Goal: Task Accomplishment & Management: Manage account settings

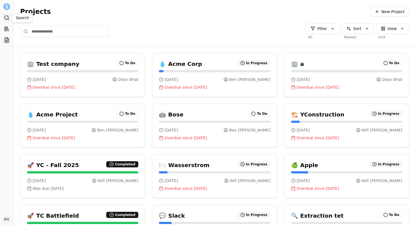
click at [10, 19] on link "Search" at bounding box center [6, 17] width 9 height 9
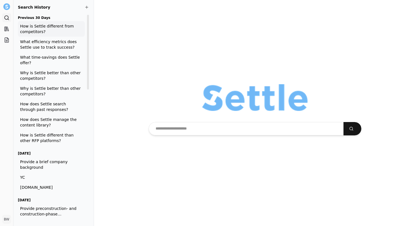
click at [36, 30] on span "How is Settle different from competitors?" at bounding box center [51, 28] width 62 height 11
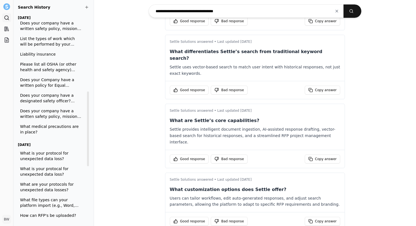
scroll to position [213, 0]
click at [50, 127] on span "What medical precautions are in place?" at bounding box center [51, 128] width 62 height 11
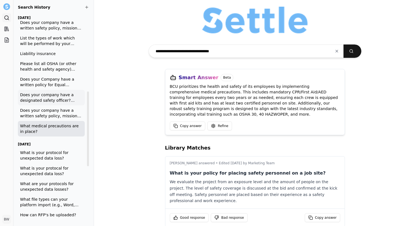
click at [59, 96] on span "Does your company have a designated safety officer? ________. If yes, please pr…" at bounding box center [51, 97] width 62 height 11
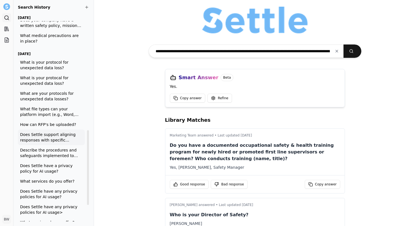
scroll to position [321, 0]
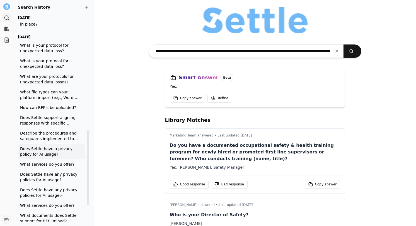
click at [64, 153] on span "Does Settle have a privacy policy for AI usage?" at bounding box center [51, 151] width 62 height 11
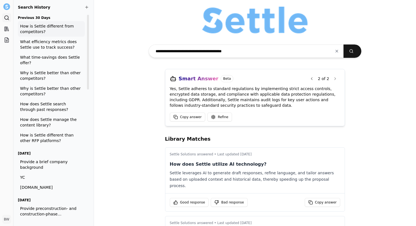
click at [43, 29] on span "How is Settle different from competitors?" at bounding box center [51, 28] width 62 height 11
type input "**********"
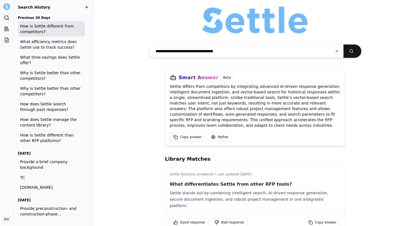
click at [88, 7] on span at bounding box center [86, 7] width 4 height 4
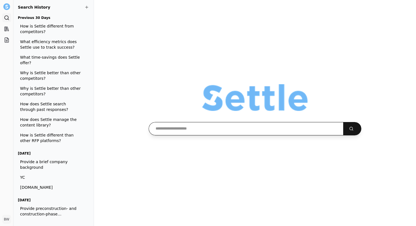
click at [189, 131] on input "text" at bounding box center [245, 128] width 195 height 13
click at [184, 129] on input "**********" at bounding box center [245, 128] width 195 height 13
type input "**********"
click at [343, 122] on button "submit" at bounding box center [352, 128] width 18 height 13
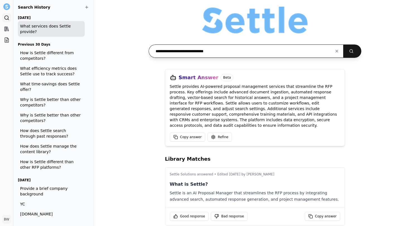
click at [170, 53] on input "**********" at bounding box center [245, 51] width 195 height 13
click at [343, 45] on button "submit" at bounding box center [352, 51] width 18 height 13
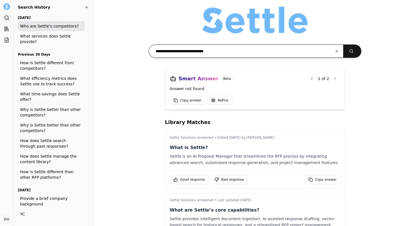
type input "**********"
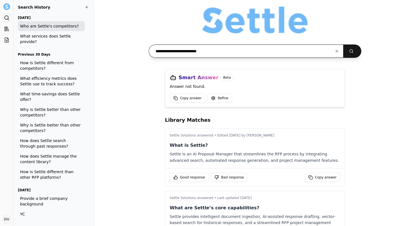
click at [197, 52] on input "**********" at bounding box center [245, 51] width 195 height 13
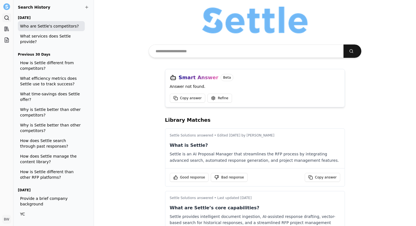
click at [143, 59] on div "Smart Answer Beta Answer not found. Copy answer Refine Library Matches Settle S…" at bounding box center [255, 113] width 322 height 226
click at [171, 52] on input "text" at bounding box center [245, 51] width 195 height 13
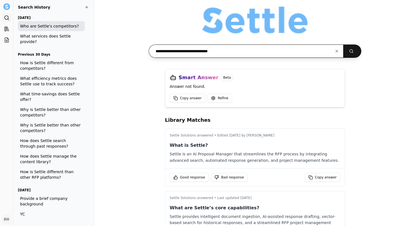
click at [343, 45] on button "submit" at bounding box center [352, 51] width 18 height 13
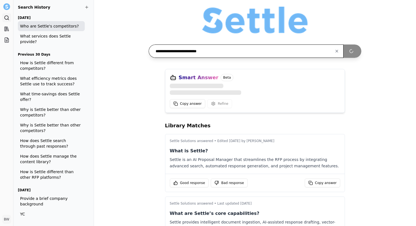
type input "**********"
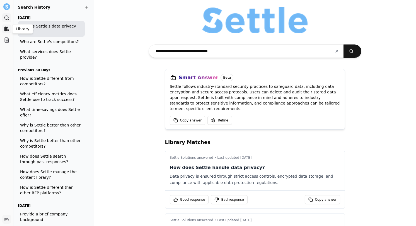
click at [9, 31] on icon at bounding box center [7, 29] width 6 height 6
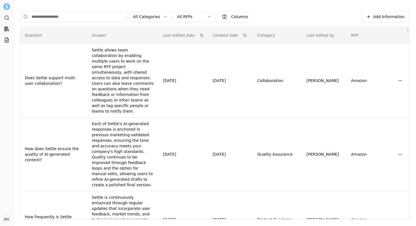
click at [204, 16] on html "Search Library Projects BW [PERSON_NAME] Toggle Sidebar Library Add Information…" at bounding box center [208, 113] width 416 height 226
click at [194, 13] on html "Search Library Projects BW [PERSON_NAME] Toggle Sidebar Library Add Information…" at bounding box center [208, 113] width 416 height 226
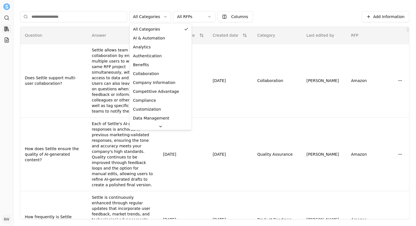
click at [159, 18] on html "Search Library Projects BW [PERSON_NAME] Toggle Sidebar Library Add Information…" at bounding box center [208, 113] width 416 height 226
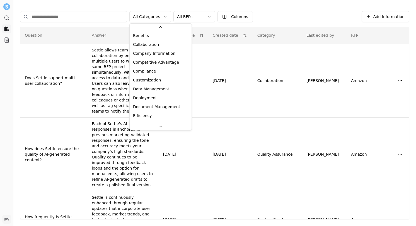
scroll to position [38, 0]
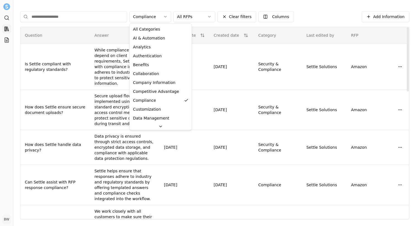
click at [153, 18] on html "Search Library Projects BW [PERSON_NAME] Toggle Sidebar Library Add Information…" at bounding box center [208, 113] width 416 height 226
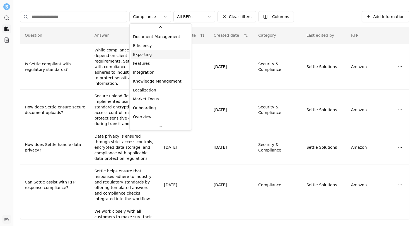
scroll to position [113, 0]
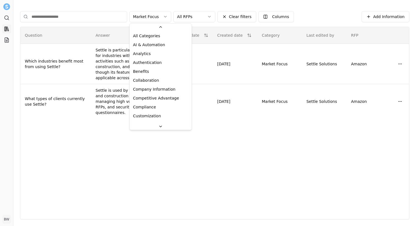
click at [148, 16] on html "Search Library Projects BW [PERSON_NAME] Toggle Sidebar Library Add Information…" at bounding box center [208, 113] width 416 height 226
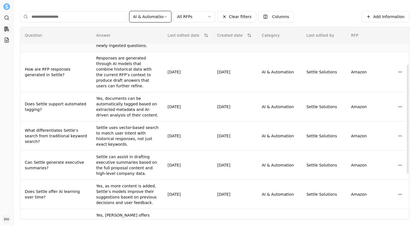
scroll to position [0, 0]
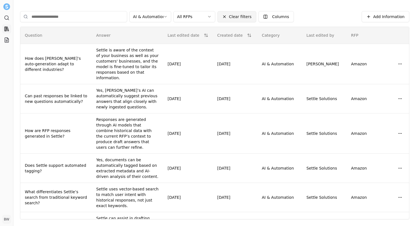
click at [224, 16] on button "Clear filters" at bounding box center [236, 16] width 39 height 11
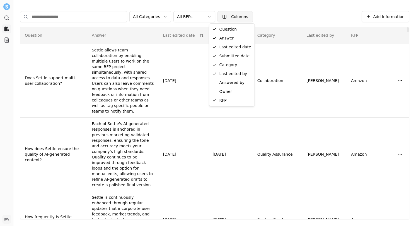
click at [228, 17] on html "Search Library Projects BW [PERSON_NAME] Toggle Sidebar Library Add Information…" at bounding box center [208, 113] width 416 height 226
click at [228, 18] on html "Search Library Projects BW [PERSON_NAME] Toggle Sidebar Library Add Information…" at bounding box center [208, 113] width 416 height 226
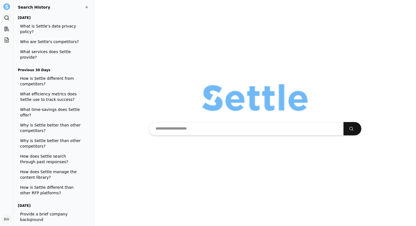
type input "**********"
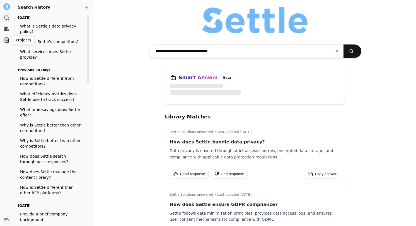
click at [6, 38] on icon at bounding box center [7, 40] width 6 height 6
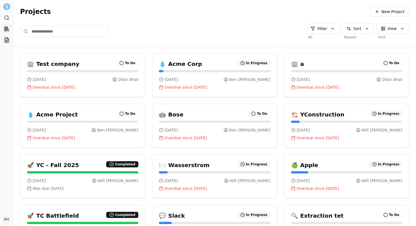
click at [8, 28] on icon at bounding box center [7, 29] width 2 height 4
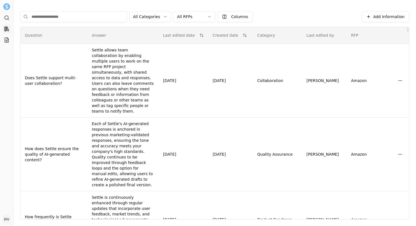
click at [155, 21] on html "Search Library Projects BW [PERSON_NAME] Toggle Sidebar Library Add Information…" at bounding box center [208, 113] width 416 height 226
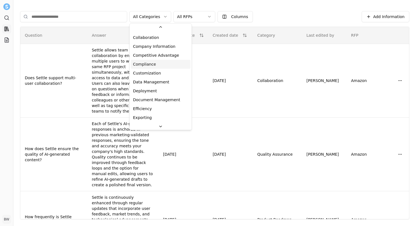
scroll to position [42, 0]
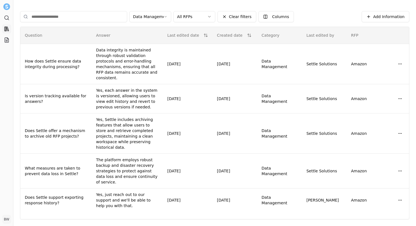
click at [147, 18] on html "Search Library Projects BW [PERSON_NAME] Toggle Sidebar Library Add Information…" at bounding box center [208, 113] width 416 height 226
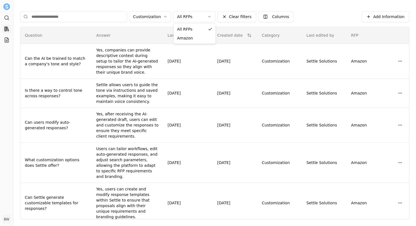
click at [197, 13] on html "Search Library Projects BW [PERSON_NAME] Toggle Sidebar Library Add Information…" at bounding box center [208, 113] width 416 height 226
click at [204, 19] on html "Search Library Projects BW [PERSON_NAME] Toggle Sidebar Library Add Information…" at bounding box center [208, 113] width 416 height 226
click at [228, 18] on button "Clear filters" at bounding box center [236, 16] width 39 height 11
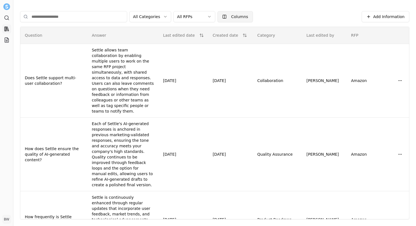
click at [233, 17] on html "Search Library Projects BW [PERSON_NAME] Toggle Sidebar Library Add Information…" at bounding box center [208, 113] width 416 height 226
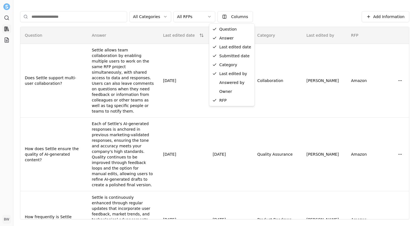
click at [236, 16] on html "Search Library Projects BW [PERSON_NAME] Toggle Sidebar Library Add Information…" at bounding box center [208, 113] width 416 height 226
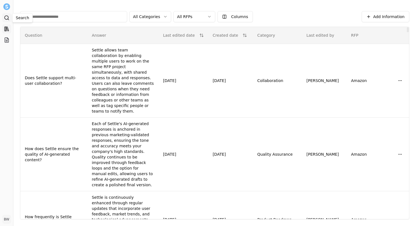
click at [9, 20] on icon at bounding box center [7, 18] width 6 height 6
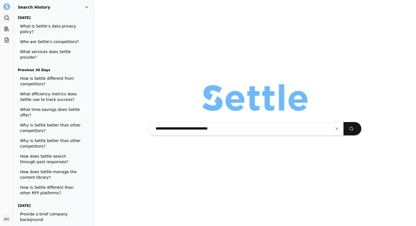
type input "**********"
click at [343, 122] on button "submit" at bounding box center [352, 128] width 18 height 13
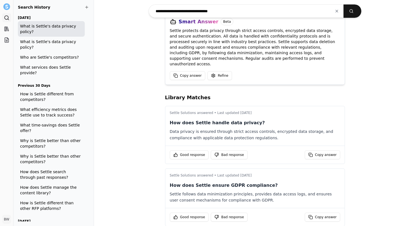
scroll to position [56, 0]
drag, startPoint x: 170, startPoint y: 118, endPoint x: 258, endPoint y: 119, distance: 87.8
click at [258, 120] on p "How does Settle handle data privacy?" at bounding box center [255, 123] width 170 height 7
click at [255, 120] on p "How does Settle handle data privacy?" at bounding box center [255, 123] width 170 height 7
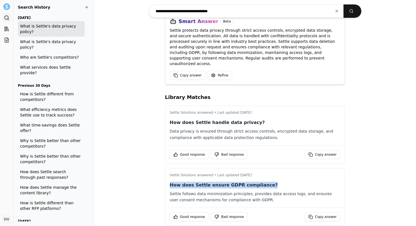
drag, startPoint x: 170, startPoint y: 180, endPoint x: 263, endPoint y: 177, distance: 92.5
click at [263, 182] on p "How does Settle ensure GDPR compliance?" at bounding box center [255, 185] width 170 height 7
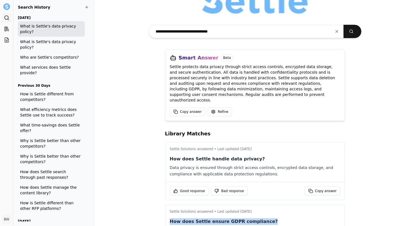
scroll to position [0, 0]
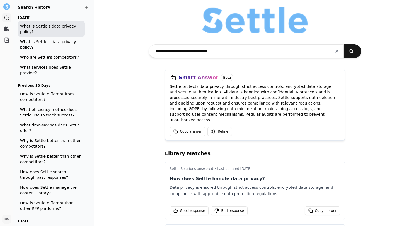
click at [151, 142] on div "**********" at bounding box center [255, 113] width 322 height 226
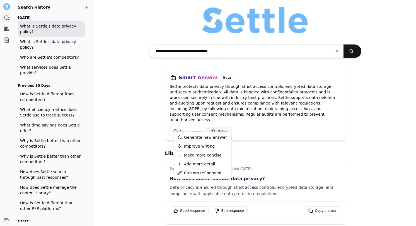
click at [217, 126] on html "Search Library Projects BW [PERSON_NAME] Toggle Sidebar Search Search History […" at bounding box center [208, 113] width 416 height 226
click at [227, 126] on html "Search Library Projects BW [PERSON_NAME] Toggle Sidebar Search Search History […" at bounding box center [208, 113] width 416 height 226
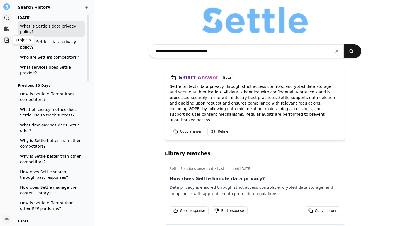
click at [9, 41] on icon at bounding box center [7, 40] width 6 height 6
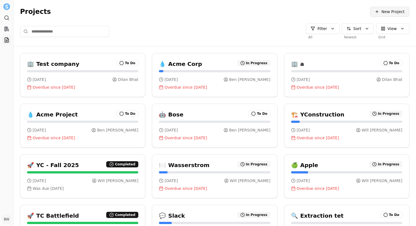
click at [386, 14] on span "New Project" at bounding box center [392, 12] width 23 height 6
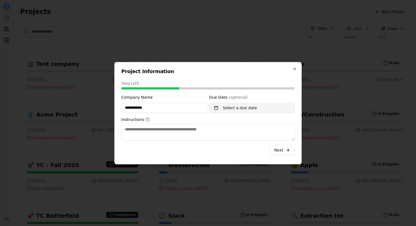
type input "**********"
click at [243, 109] on button "Select a due date" at bounding box center [252, 108] width 86 height 10
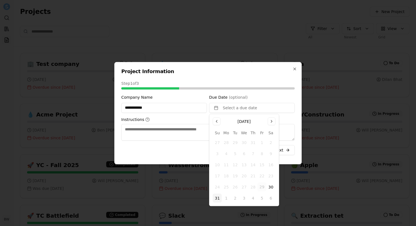
click at [217, 198] on button "31" at bounding box center [217, 198] width 9 height 9
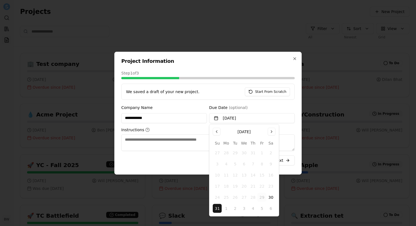
click at [164, 134] on div "Instructions" at bounding box center [207, 139] width 173 height 23
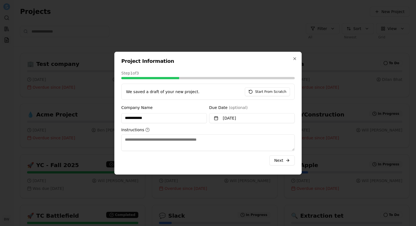
click at [155, 141] on textarea "Instructions" at bounding box center [207, 143] width 173 height 17
type textarea "**********"
click at [281, 162] on span "Next" at bounding box center [278, 161] width 9 height 6
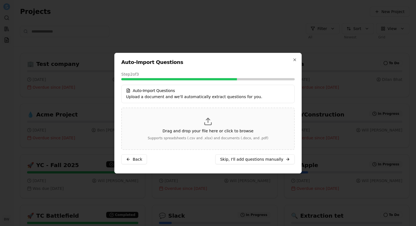
click at [207, 124] on icon at bounding box center [207, 121] width 9 height 9
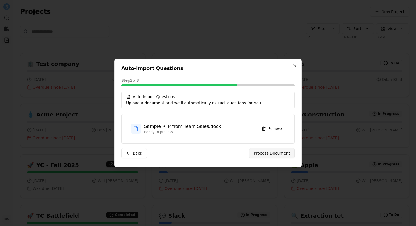
click at [261, 152] on span "Process Document" at bounding box center [272, 154] width 36 height 6
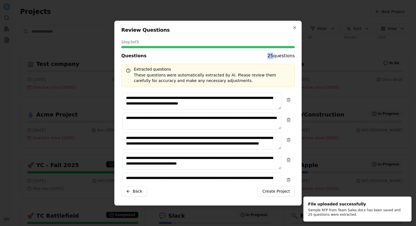
drag, startPoint x: 269, startPoint y: 57, endPoint x: 273, endPoint y: 57, distance: 4.5
click at [273, 57] on span "25 questions" at bounding box center [280, 56] width 27 height 7
click at [237, 55] on div "Questions 25 questions" at bounding box center [207, 56] width 173 height 7
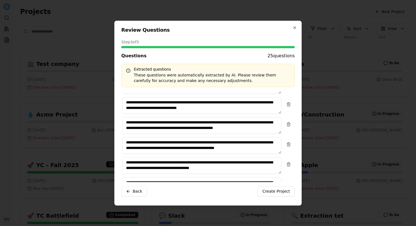
scroll to position [5, 0]
click at [276, 194] on span "Create Project" at bounding box center [276, 192] width 28 height 6
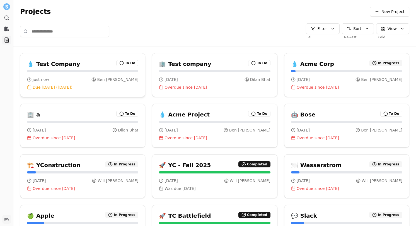
click at [75, 80] on div "just now [PERSON_NAME]" at bounding box center [82, 80] width 111 height 6
click at [69, 64] on h3 "Test Company" at bounding box center [58, 64] width 44 height 8
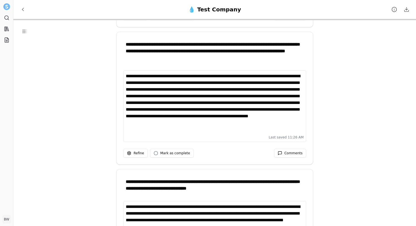
scroll to position [190, 0]
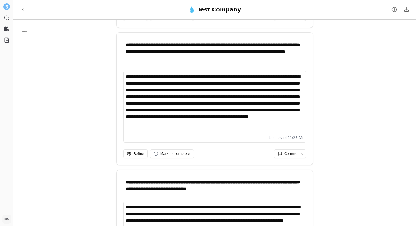
click at [205, 130] on div "**********" at bounding box center [215, 104] width 178 height 60
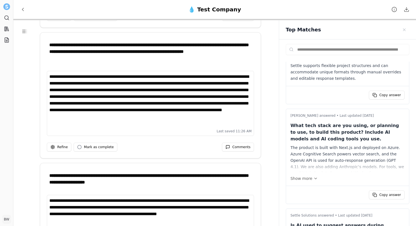
scroll to position [32, 0]
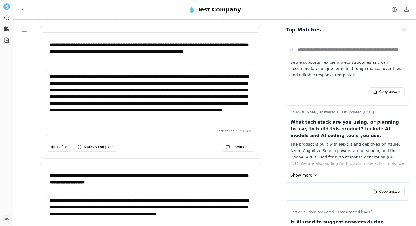
click at [310, 175] on button "Show more" at bounding box center [347, 176] width 114 height 6
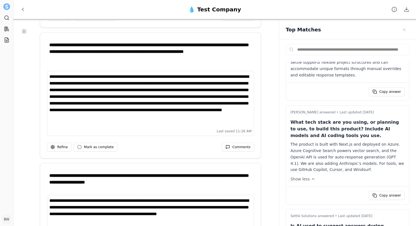
drag, startPoint x: 351, startPoint y: 114, endPoint x: 367, endPoint y: 111, distance: 15.8
click at [367, 111] on p "[PERSON_NAME] answered • Last updated [DATE]" at bounding box center [347, 112] width 114 height 4
click at [359, 142] on div "The product is built with Next.js and deployed on Azure. Azure Cognitive Search…" at bounding box center [347, 158] width 114 height 32
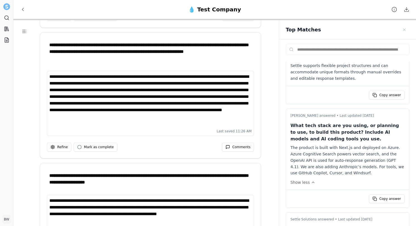
scroll to position [0, 0]
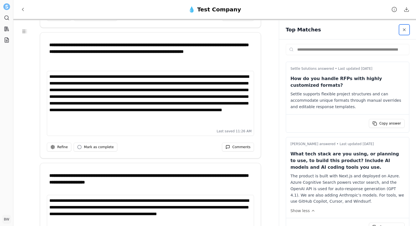
click at [404, 29] on span "Close sidebar" at bounding box center [404, 30] width 4 height 4
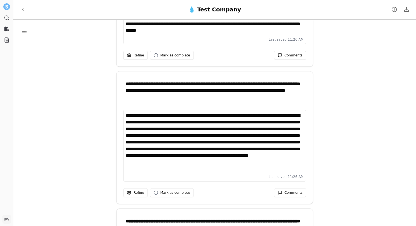
scroll to position [155, 0]
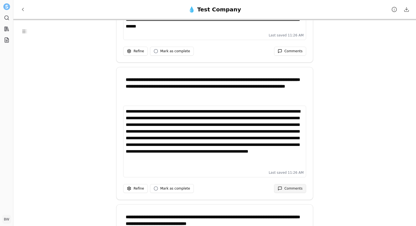
click at [281, 189] on span at bounding box center [279, 189] width 4 height 4
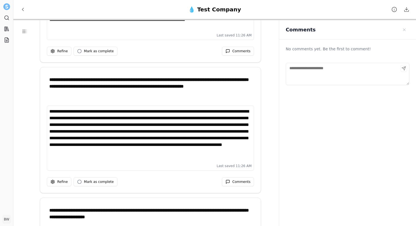
click at [318, 79] on textarea "Comments" at bounding box center [347, 74] width 123 height 22
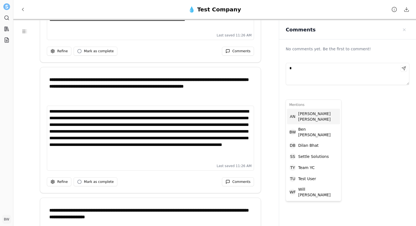
click at [323, 115] on div "A N [PERSON_NAME]" at bounding box center [313, 117] width 53 height 16
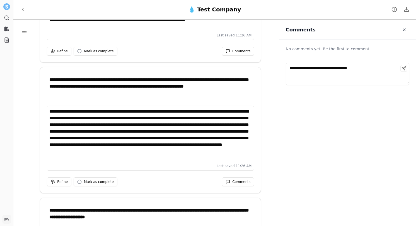
type textarea "**********"
click at [403, 28] on span "Close sidebar" at bounding box center [404, 30] width 4 height 4
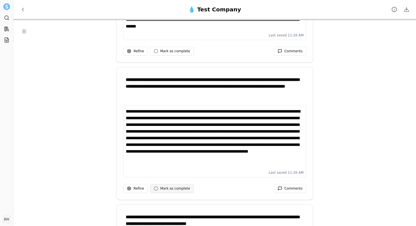
click at [165, 191] on button "Mark as complete" at bounding box center [172, 188] width 44 height 9
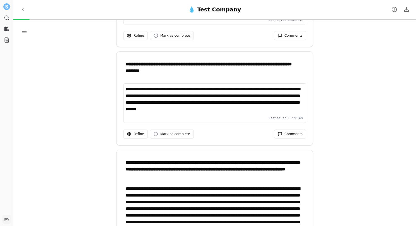
scroll to position [72, 0]
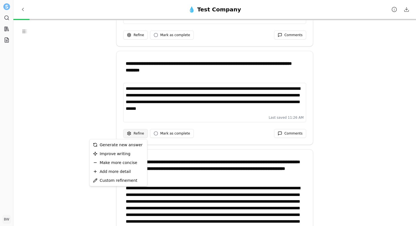
click at [136, 133] on html "**********" at bounding box center [208, 113] width 416 height 226
click at [113, 165] on span "Make more concise" at bounding box center [119, 163] width 38 height 6
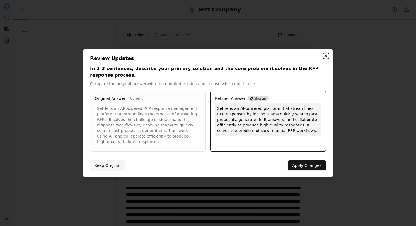
click at [327, 58] on icon "button" at bounding box center [325, 56] width 4 height 4
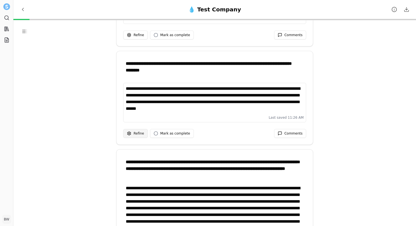
click at [140, 134] on html "**********" at bounding box center [208, 113] width 416 height 226
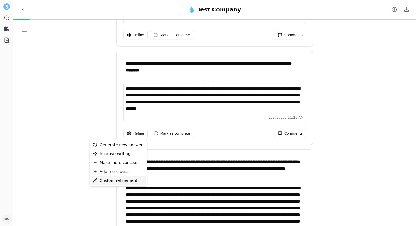
click at [118, 180] on span "Custom refinement" at bounding box center [119, 181] width 38 height 6
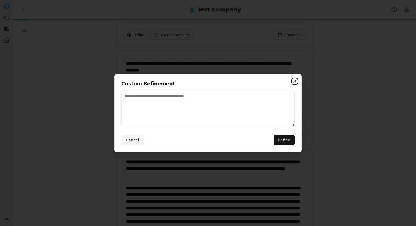
click at [296, 82] on icon "button" at bounding box center [294, 81] width 4 height 4
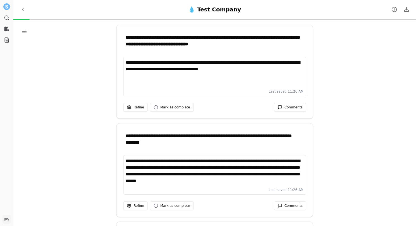
scroll to position [0, 0]
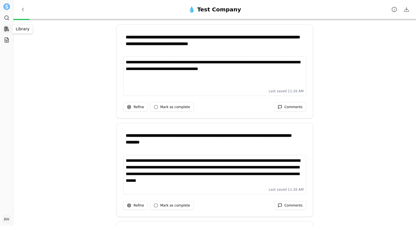
click at [6, 31] on rect at bounding box center [5, 29] width 2 height 4
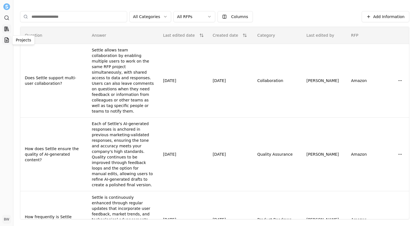
click at [8, 41] on icon at bounding box center [7, 40] width 6 height 6
